Goal: Information Seeking & Learning: Understand process/instructions

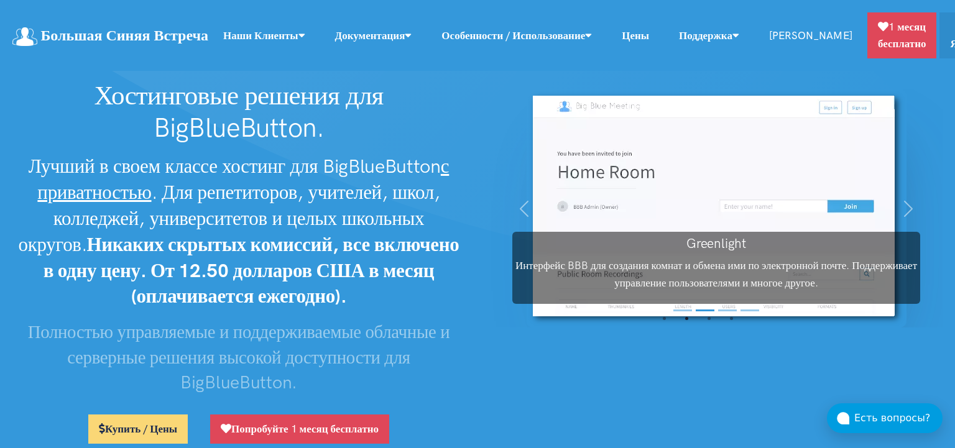
click at [664, 36] on link "Цены" at bounding box center [635, 35] width 57 height 27
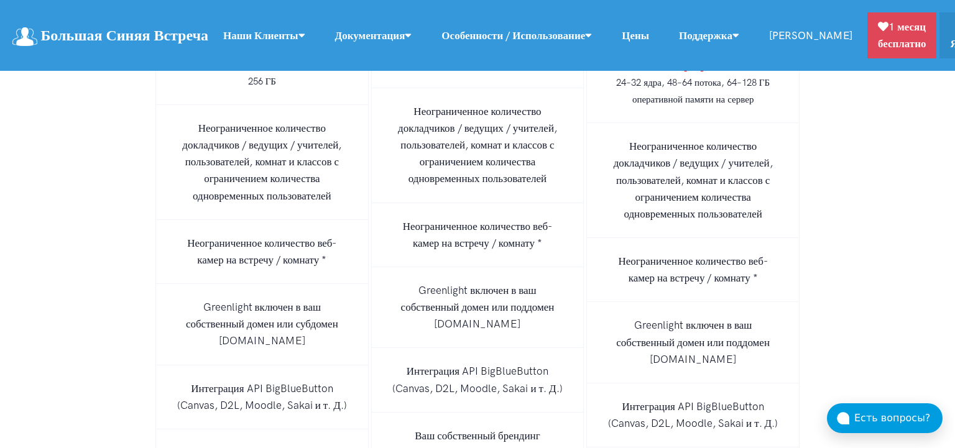
scroll to position [8675, 0]
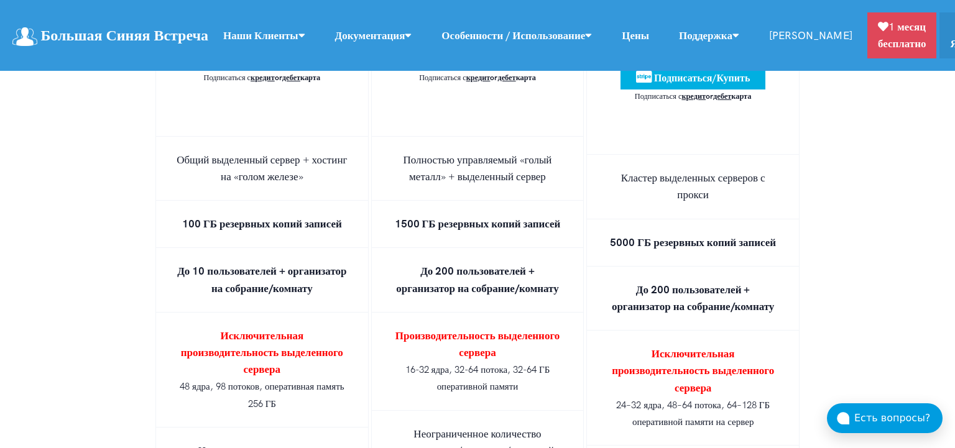
scroll to position [8192, 0]
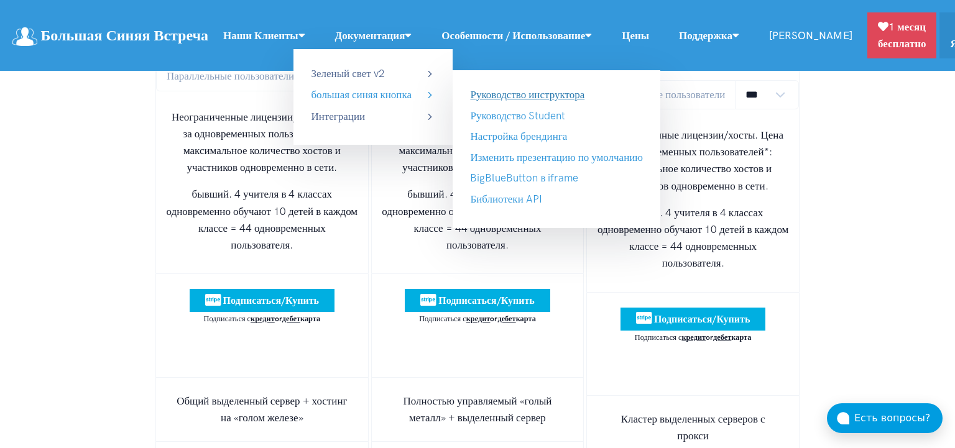
click at [553, 93] on link "Руководство инструктора" at bounding box center [527, 94] width 114 height 12
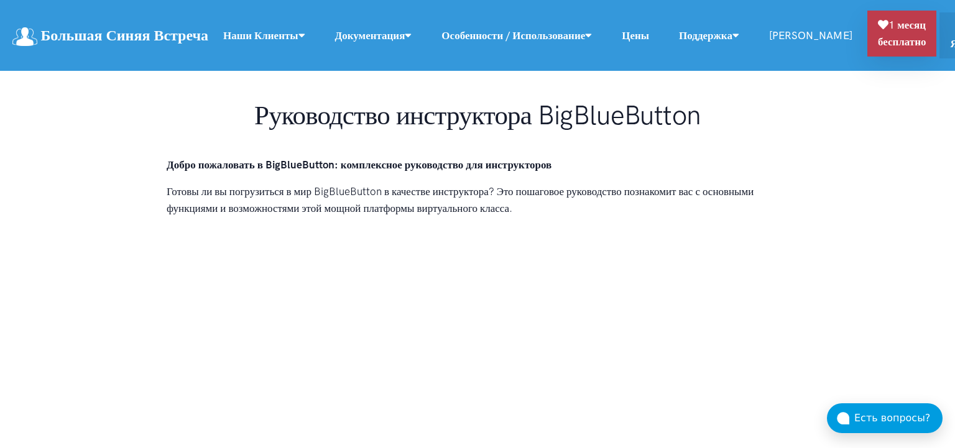
click at [927, 34] on link "1 месяц бесплатно" at bounding box center [902, 34] width 70 height 46
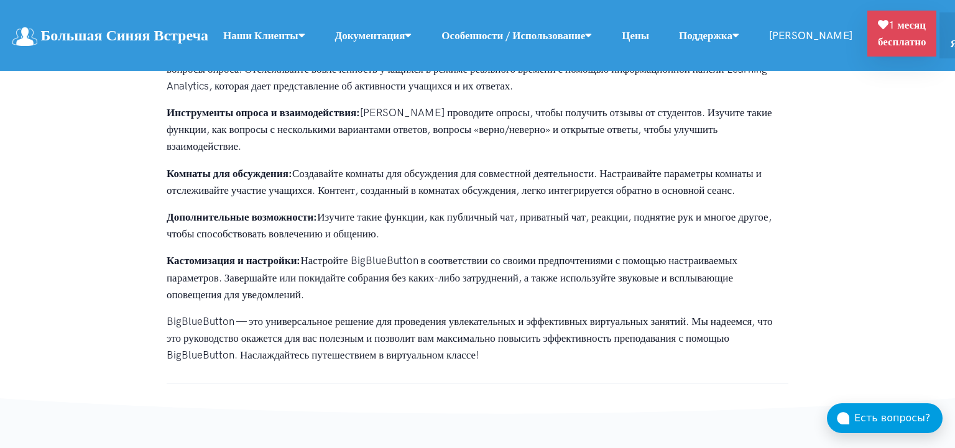
scroll to position [886, 0]
